Goal: Information Seeking & Learning: Learn about a topic

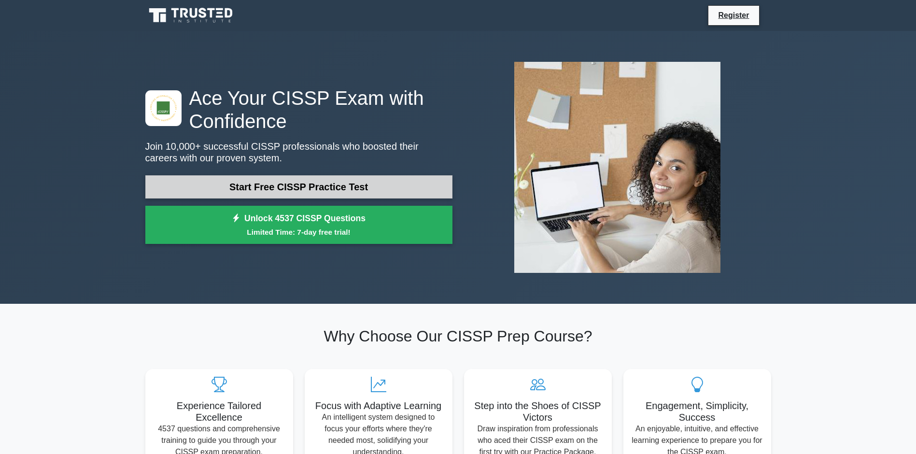
click at [275, 187] on link "Start Free CISSP Practice Test" at bounding box center [298, 186] width 307 height 23
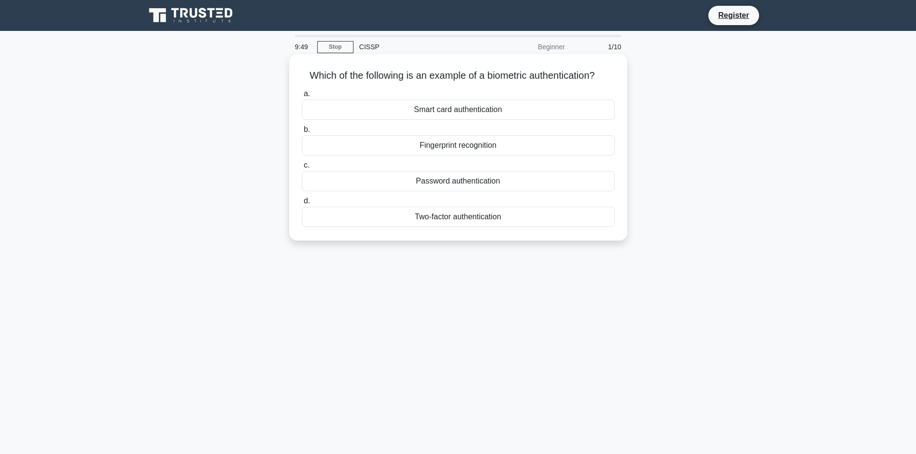
click at [425, 156] on div "Fingerprint recognition" at bounding box center [458, 145] width 313 height 20
click at [302, 133] on input "b. Fingerprint recognition" at bounding box center [302, 130] width 0 height 6
click at [484, 156] on div "Authentication" at bounding box center [458, 145] width 313 height 20
click at [302, 133] on input "b. Authentication" at bounding box center [302, 130] width 0 height 6
click at [471, 110] on div "Secure service" at bounding box center [458, 110] width 313 height 20
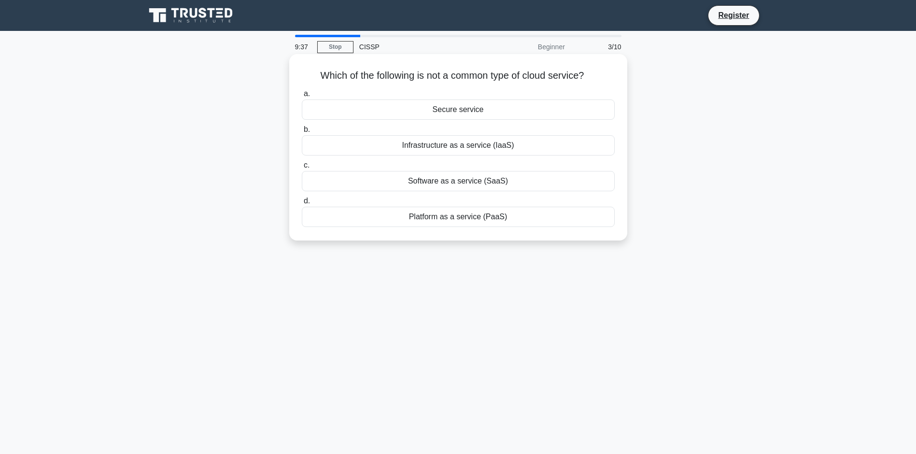
click at [302, 97] on input "a. Secure service" at bounding box center [302, 94] width 0 height 6
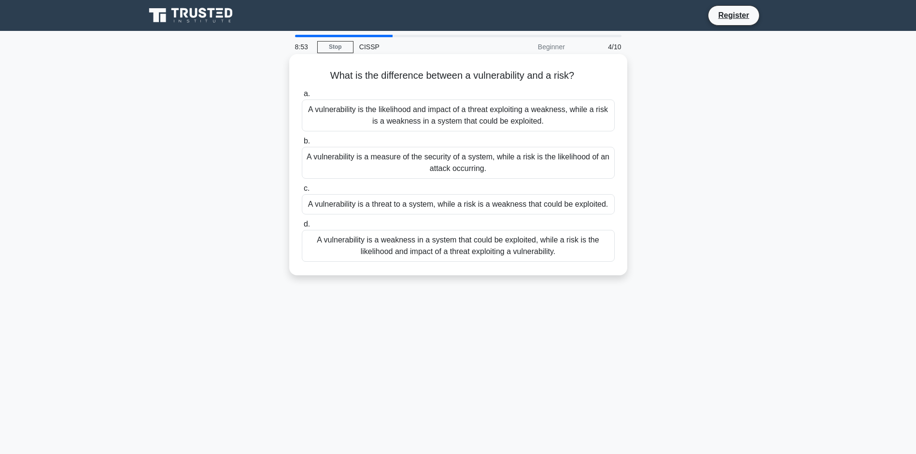
click at [472, 262] on div "A vulnerability is a weakness in a system that could be exploited, while a risk…" at bounding box center [458, 246] width 313 height 32
click at [302, 228] on input "d. A vulnerability is a weakness in a system that could be exploited, while a r…" at bounding box center [302, 224] width 0 height 6
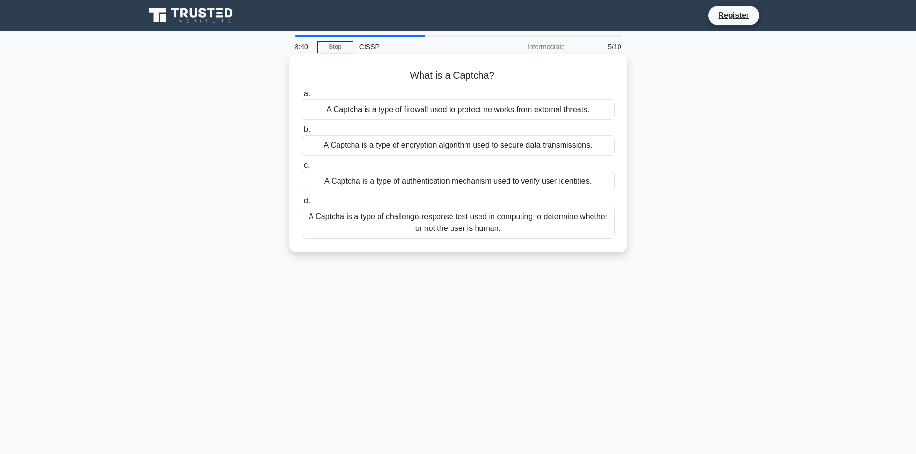
click at [470, 225] on div "A Captcha is a type of challenge-response test used in computing to determine w…" at bounding box center [458, 223] width 313 height 32
click at [302, 204] on input "d. A Captcha is a type of challenge-response test used in computing to determin…" at bounding box center [302, 201] width 0 height 6
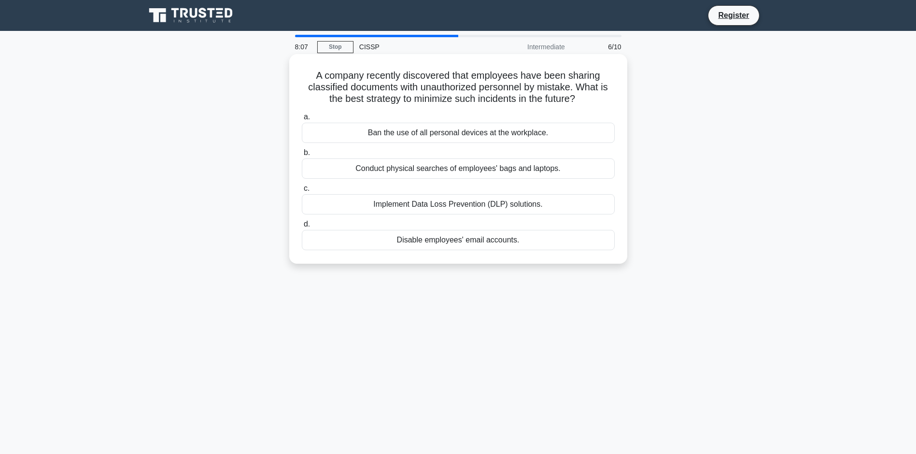
click at [451, 214] on div "Implement Data Loss Prevention (DLP) solutions." at bounding box center [458, 204] width 313 height 20
click at [302, 192] on input "c. Implement Data Loss Prevention (DLP) solutions." at bounding box center [302, 188] width 0 height 6
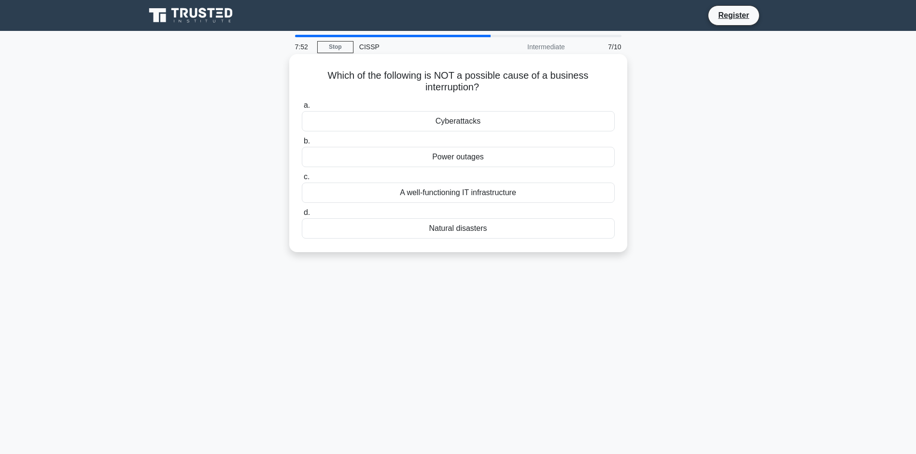
click at [475, 197] on div "A well-functioning IT infrastructure" at bounding box center [458, 193] width 313 height 20
click at [302, 180] on input "c. A well-functioning IT infrastructure" at bounding box center [302, 177] width 0 height 6
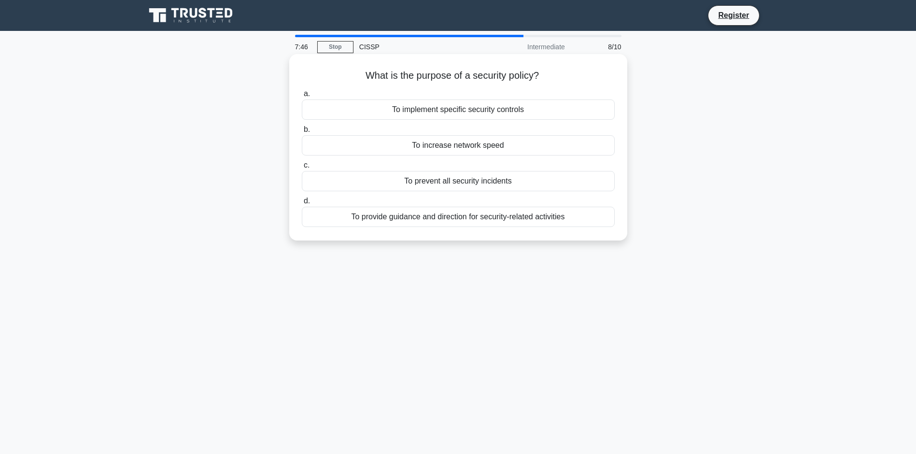
click at [393, 220] on div "To provide guidance and direction for security-related activities" at bounding box center [458, 217] width 313 height 20
click at [302, 204] on input "d. To provide guidance and direction for security-related activities" at bounding box center [302, 201] width 0 height 6
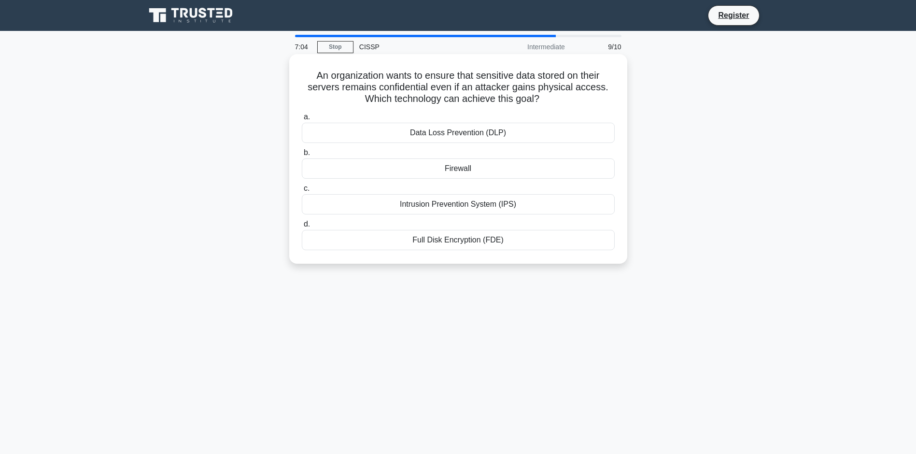
click at [427, 238] on div "Full Disk Encryption (FDE)" at bounding box center [458, 240] width 313 height 20
click at [302, 228] on input "d. Full Disk Encryption (FDE)" at bounding box center [302, 224] width 0 height 6
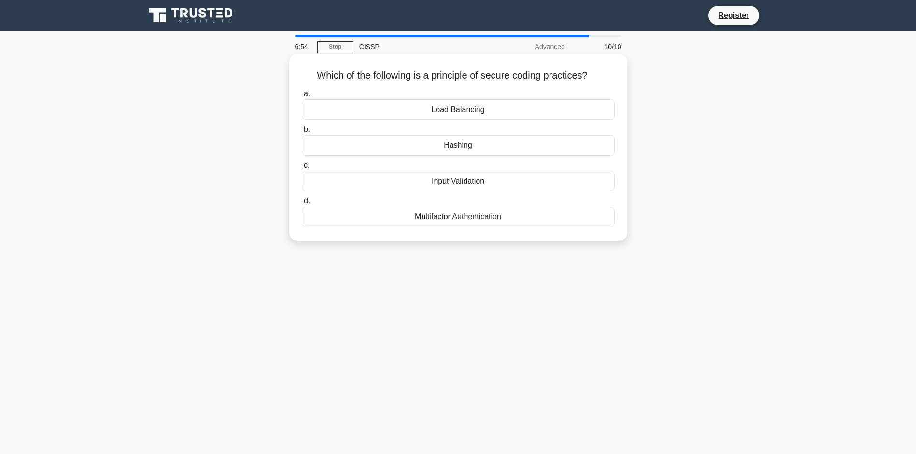
click at [464, 181] on div "Input Validation" at bounding box center [458, 181] width 313 height 20
click at [302, 169] on input "c. Input Validation" at bounding box center [302, 165] width 0 height 6
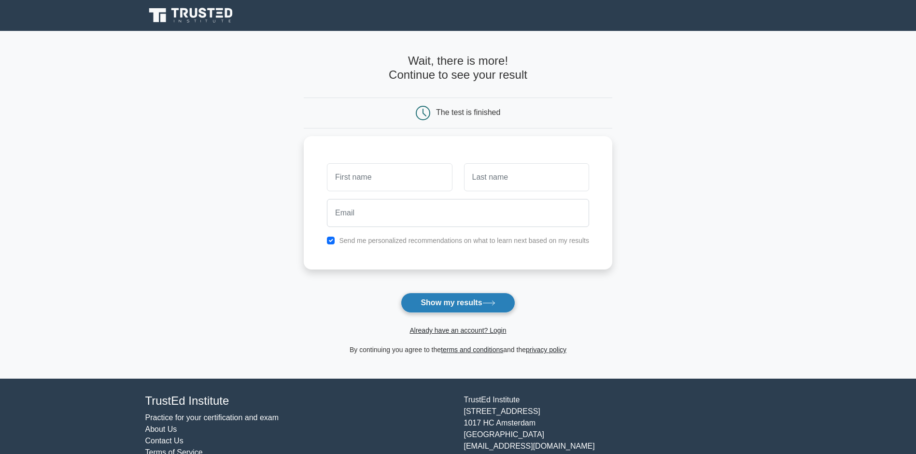
click at [428, 299] on button "Show my results" at bounding box center [458, 303] width 114 height 20
click at [327, 302] on form "Wait, there is more! Continue to see your result The test is finished and the" at bounding box center [458, 204] width 309 height 301
click at [166, 17] on icon at bounding box center [163, 18] width 6 height 8
